Goal: Task Accomplishment & Management: Manage account settings

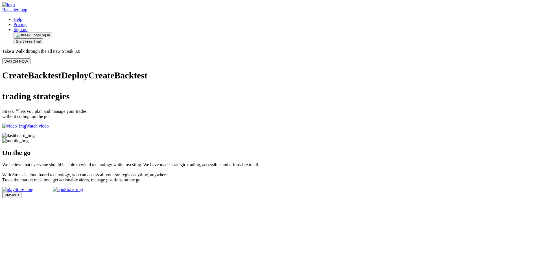
click at [50, 33] on span "Log in" at bounding box center [45, 35] width 10 height 5
click at [35, 133] on img at bounding box center [18, 135] width 32 height 5
click at [50, 33] on span "Log in" at bounding box center [45, 35] width 10 height 5
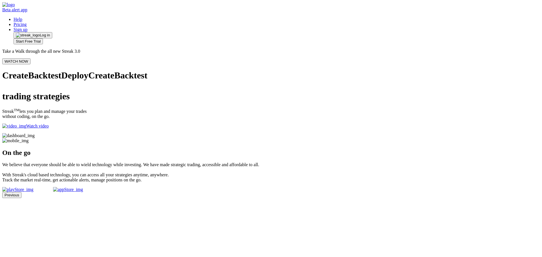
click at [27, 27] on link "Sign up" at bounding box center [21, 29] width 14 height 5
click at [35, 133] on img at bounding box center [18, 135] width 32 height 5
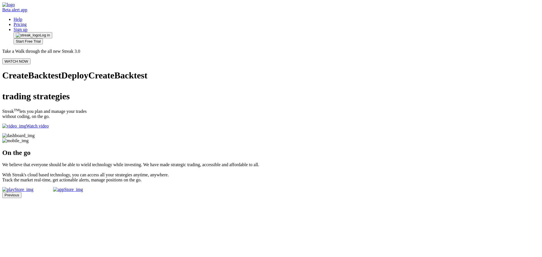
click at [35, 133] on img at bounding box center [18, 135] width 32 height 5
click at [27, 22] on link "Pricing" at bounding box center [20, 24] width 13 height 5
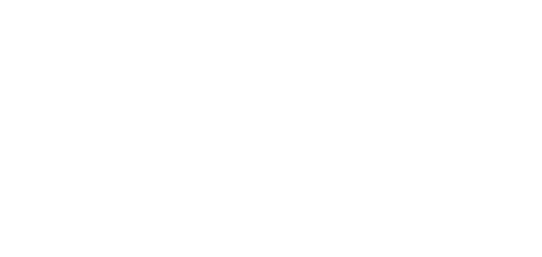
scroll to position [550, 0]
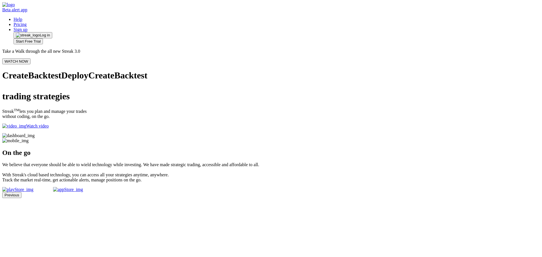
click at [40, 33] on img "button" at bounding box center [28, 35] width 24 height 5
